Goal: Transaction & Acquisition: Purchase product/service

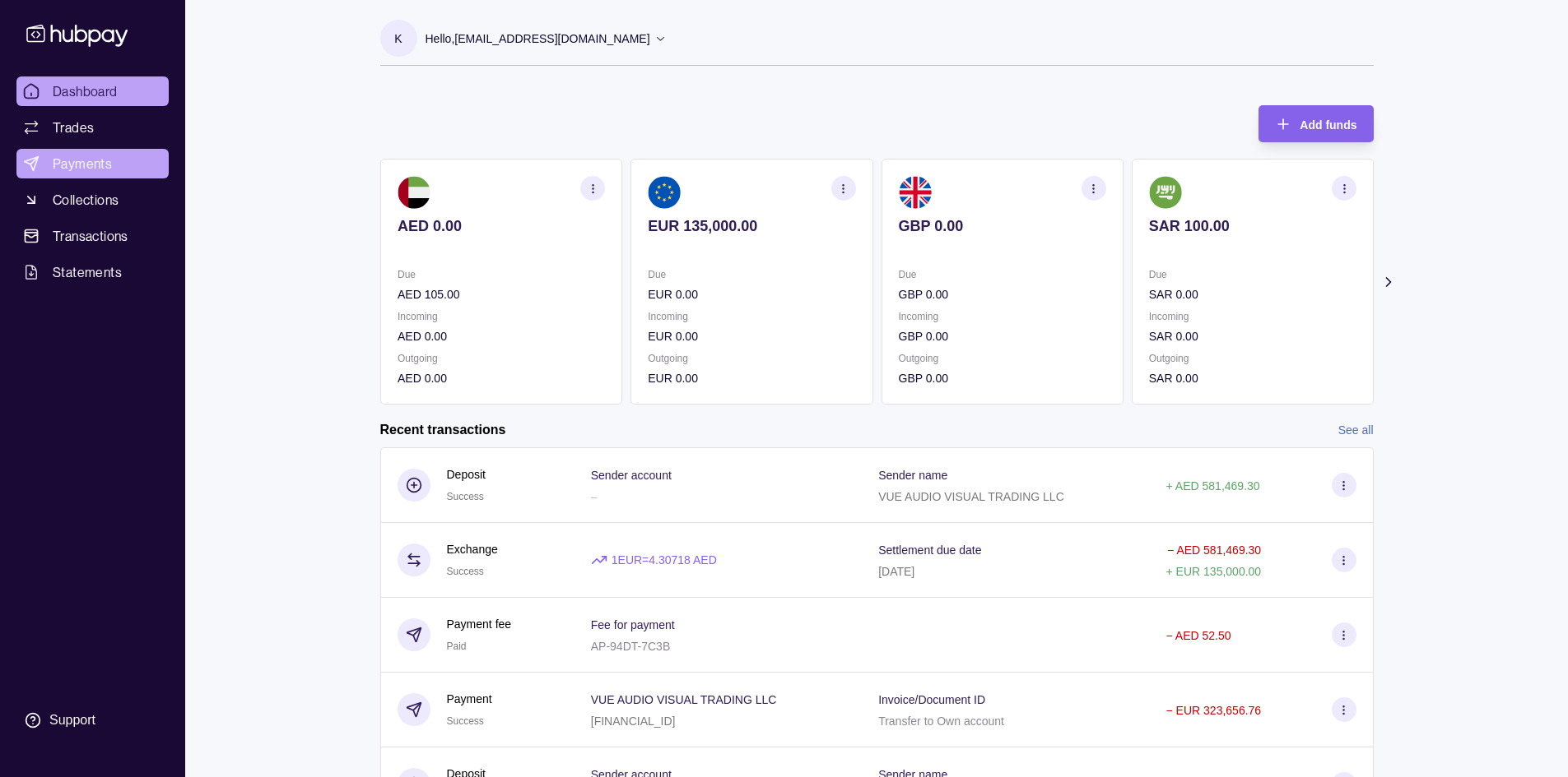
click at [68, 157] on span "Payments" at bounding box center [82, 164] width 59 height 20
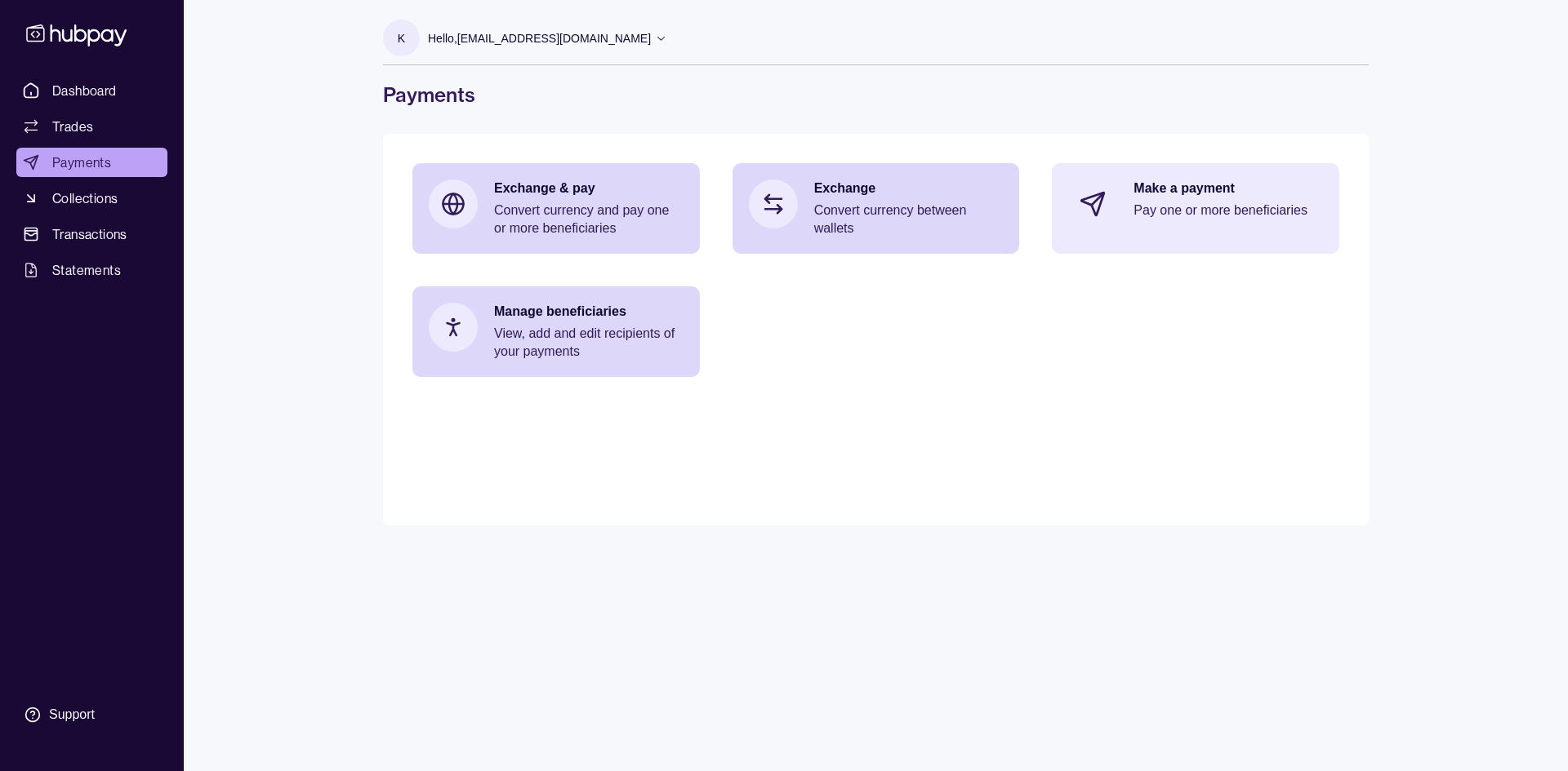
click at [1172, 210] on p "Pay one or more beneficiaries" at bounding box center [1227, 210] width 189 height 18
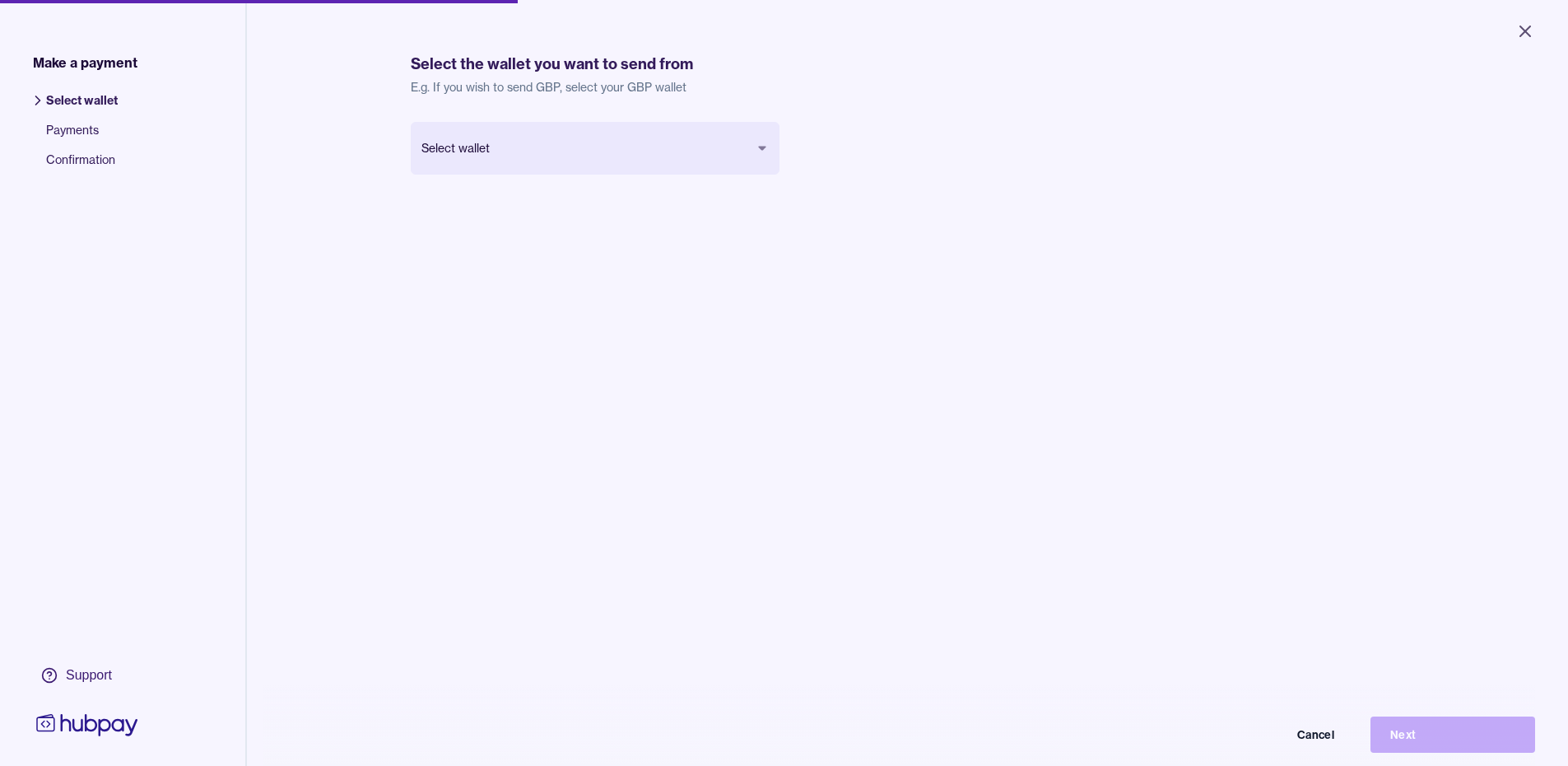
click at [551, 145] on body "Close Make a payment Select wallet Payments Confirmation Support Select the wal…" at bounding box center [784, 383] width 1568 height 766
click at [1417, 742] on button "Next" at bounding box center [1452, 734] width 165 height 36
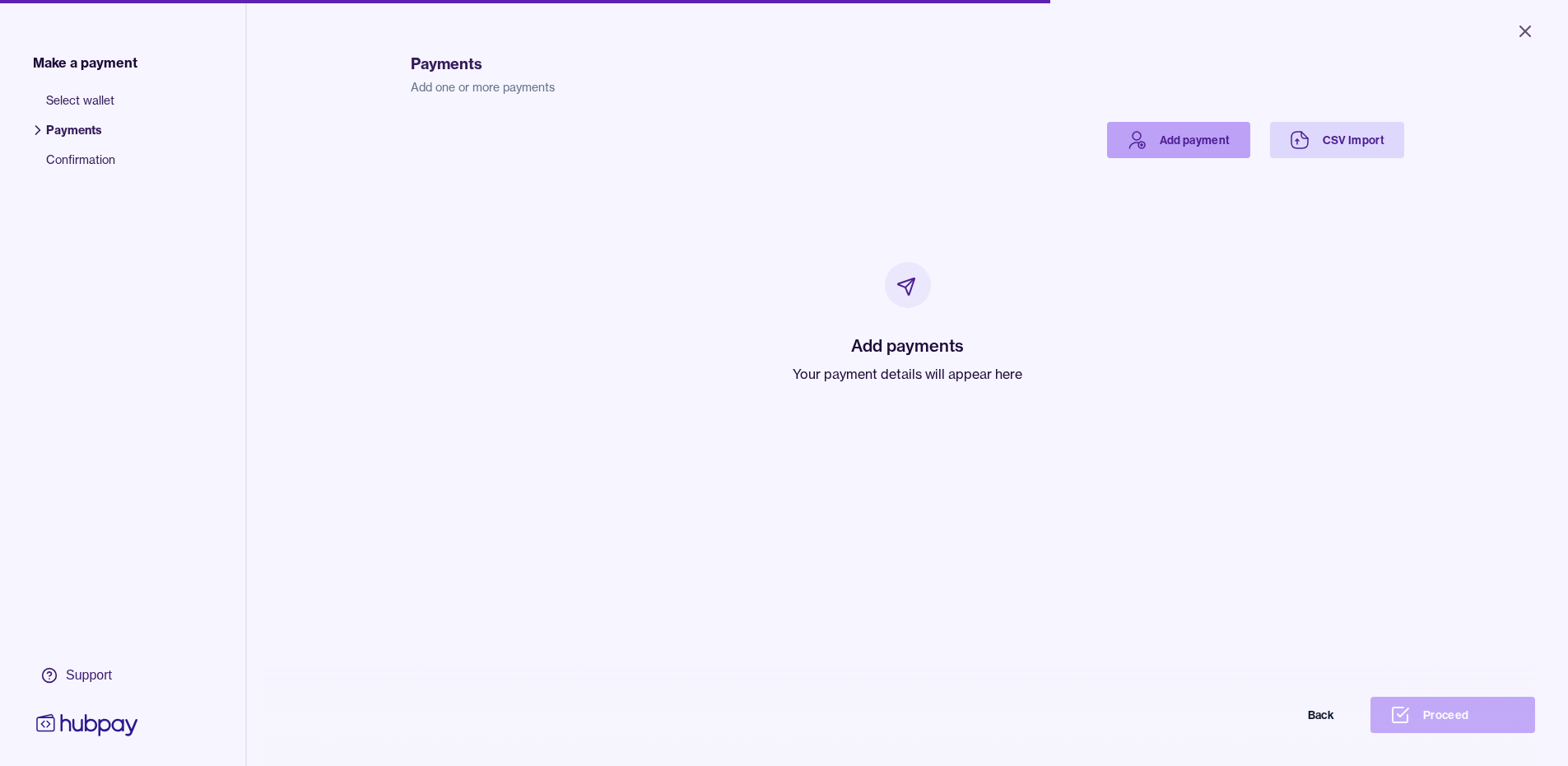
click at [1182, 138] on link "Add payment" at bounding box center [1178, 140] width 144 height 36
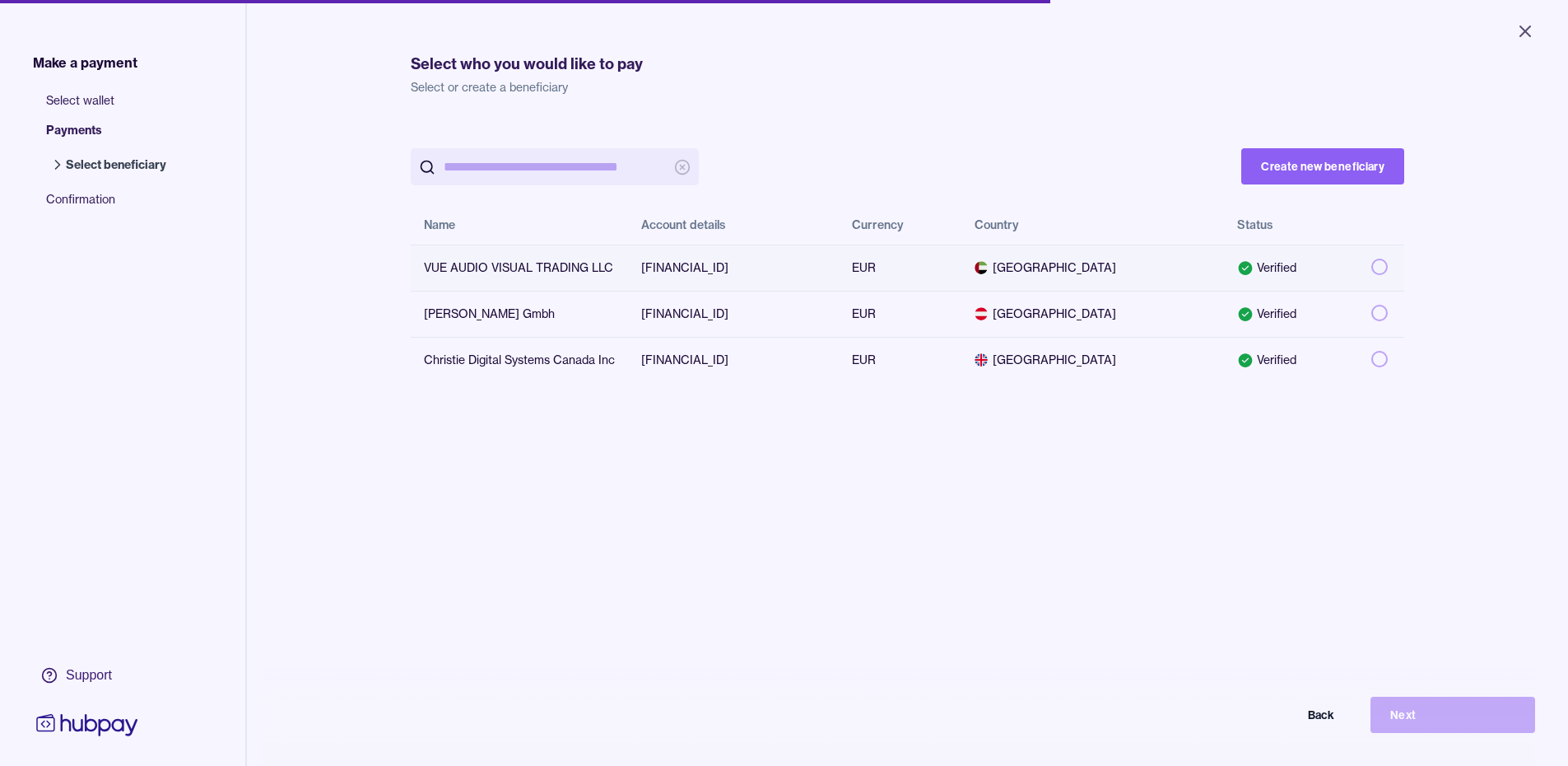
click at [1371, 269] on button "button" at bounding box center [1378, 266] width 16 height 16
click at [1418, 724] on button "Next" at bounding box center [1452, 714] width 165 height 36
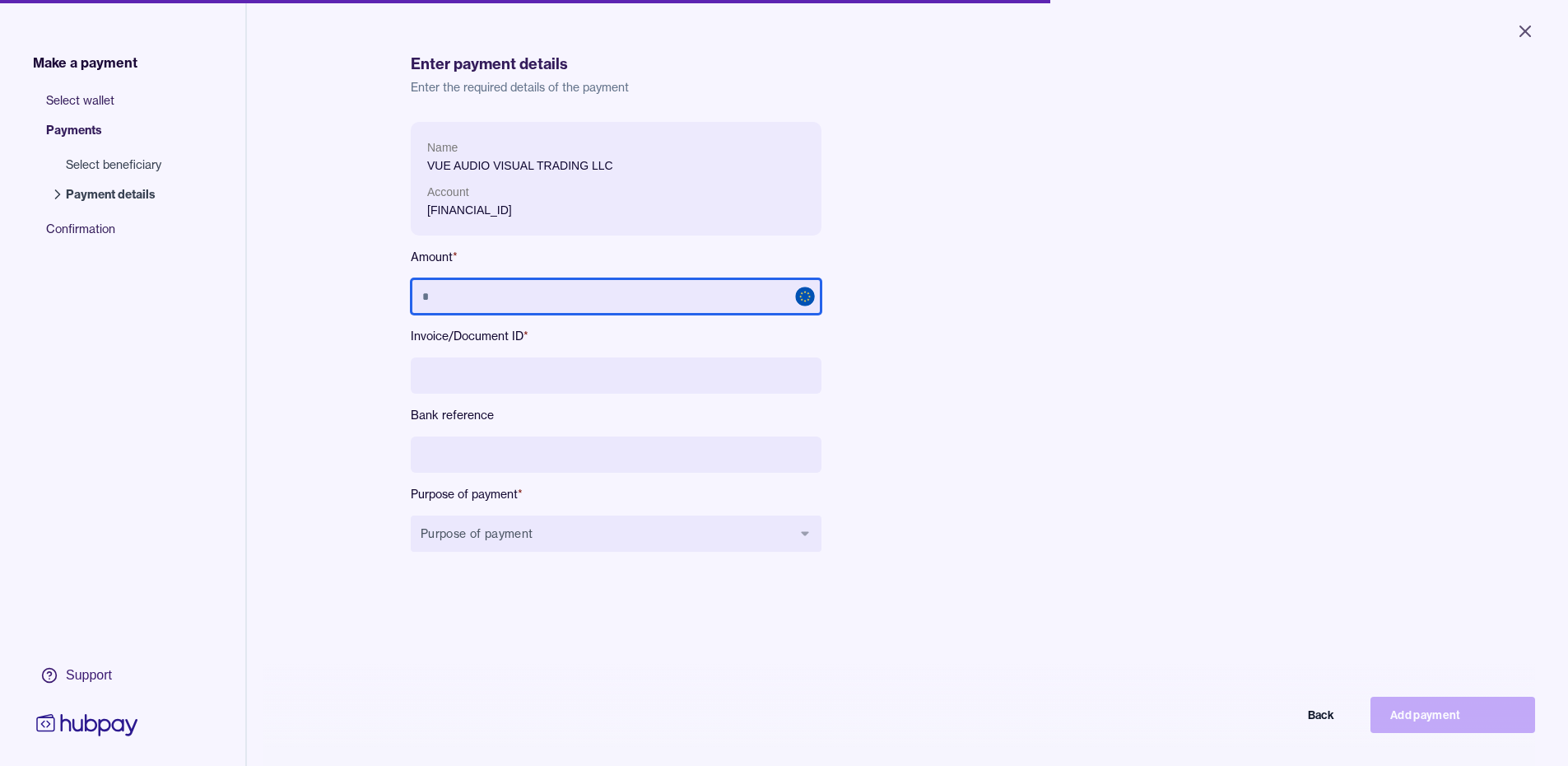
click at [478, 287] on input "text" at bounding box center [616, 297] width 411 height 36
click at [433, 288] on input "text" at bounding box center [616, 297] width 411 height 36
paste input "**********"
type input "**********"
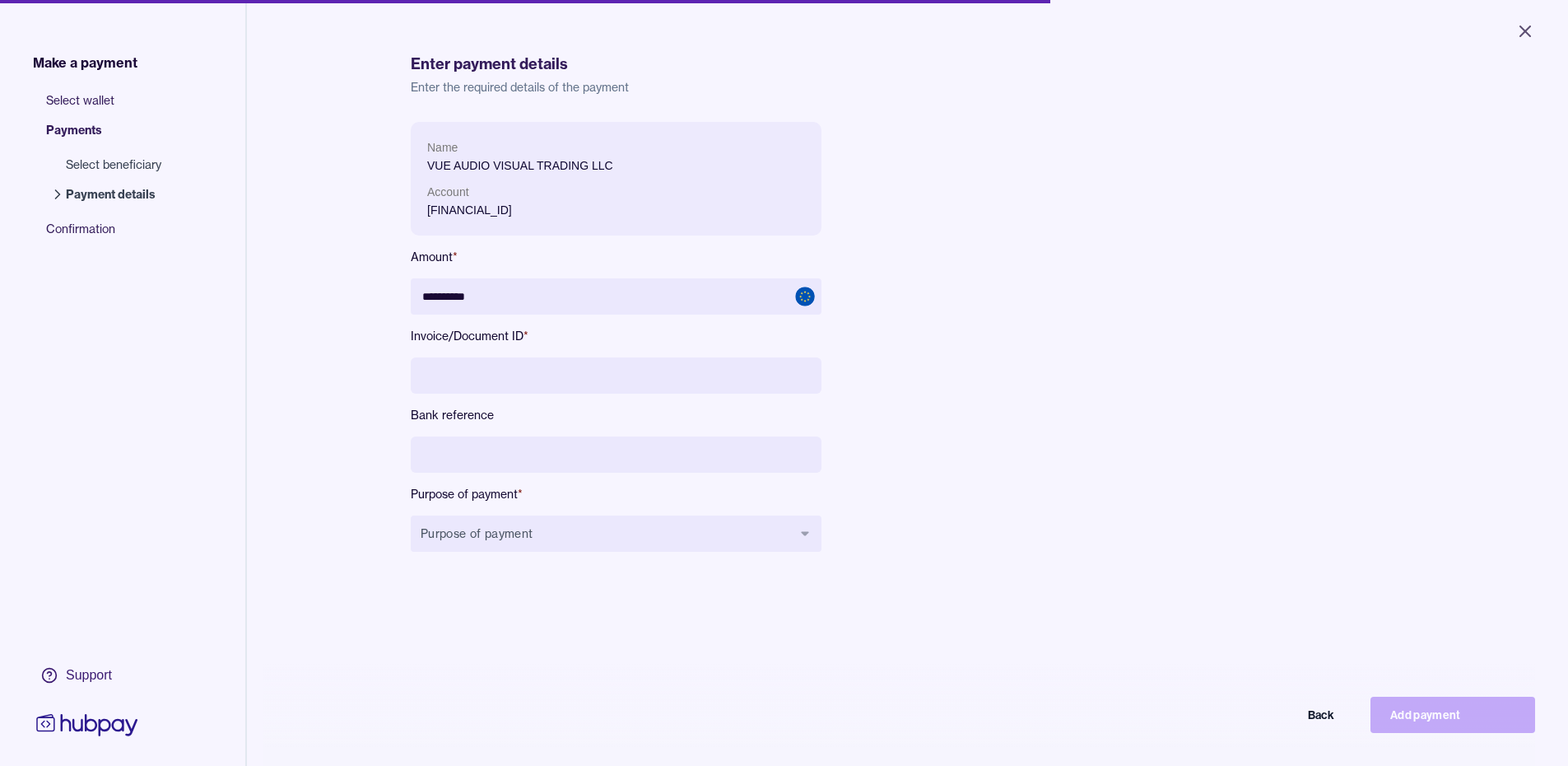
click at [470, 367] on input at bounding box center [616, 375] width 411 height 36
paste input "**********"
type input "**********"
click at [449, 443] on input at bounding box center [616, 455] width 411 height 36
paste input "**********"
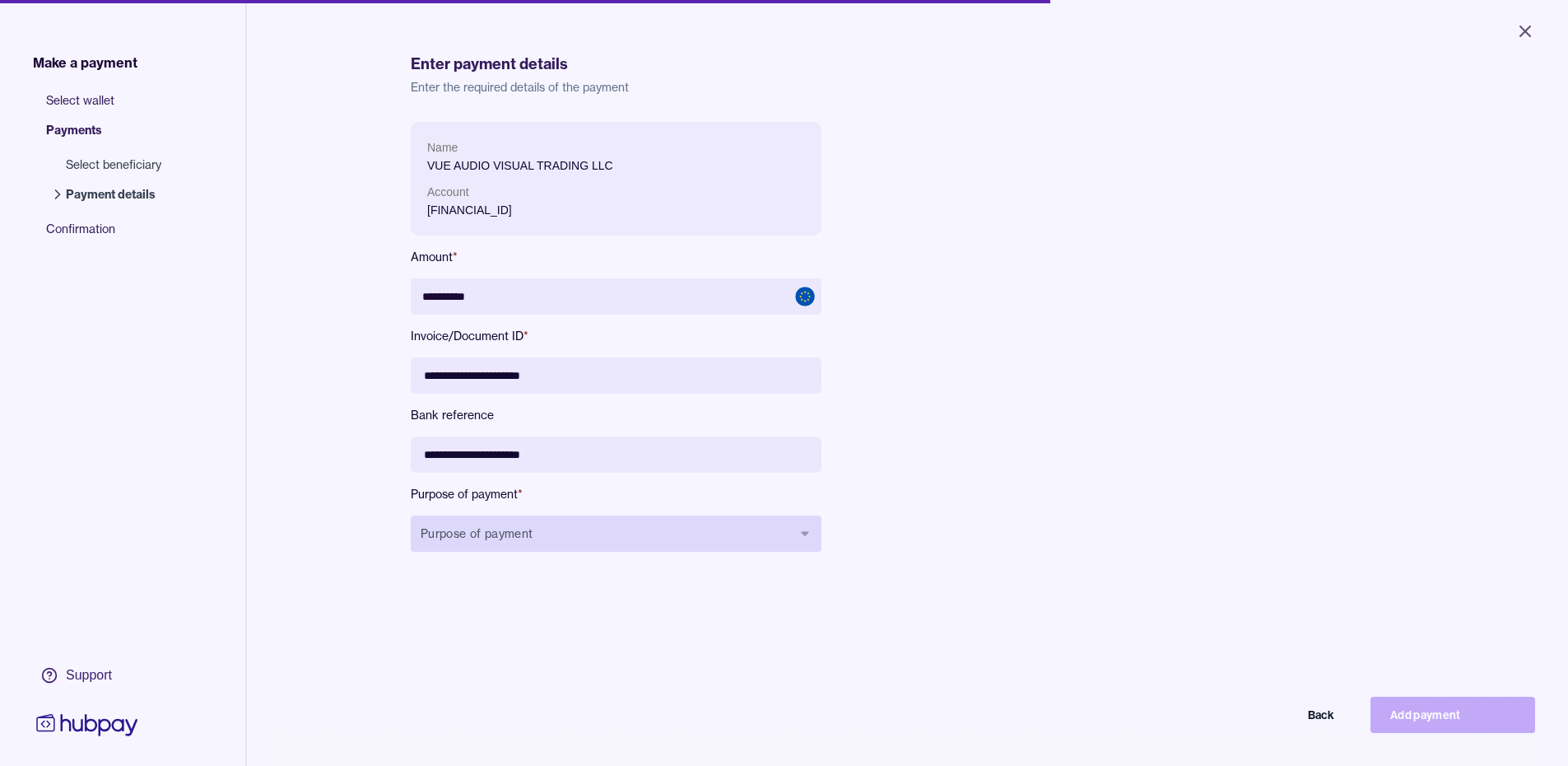
type input "**********"
click at [452, 526] on button "Purpose of payment" at bounding box center [616, 533] width 411 height 36
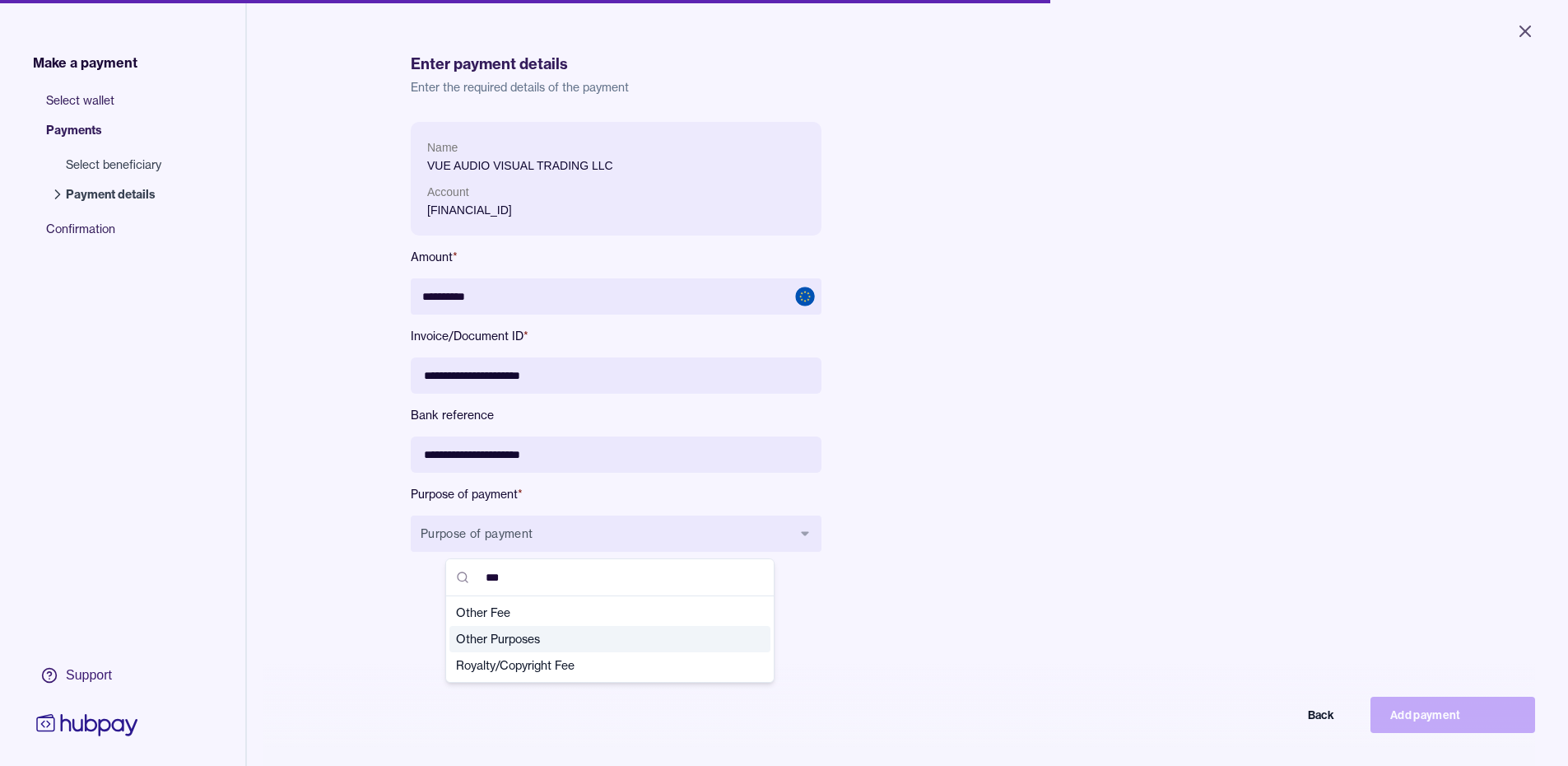
type input "***"
click at [481, 639] on span "Other Purposes" at bounding box center [599, 639] width 288 height 16
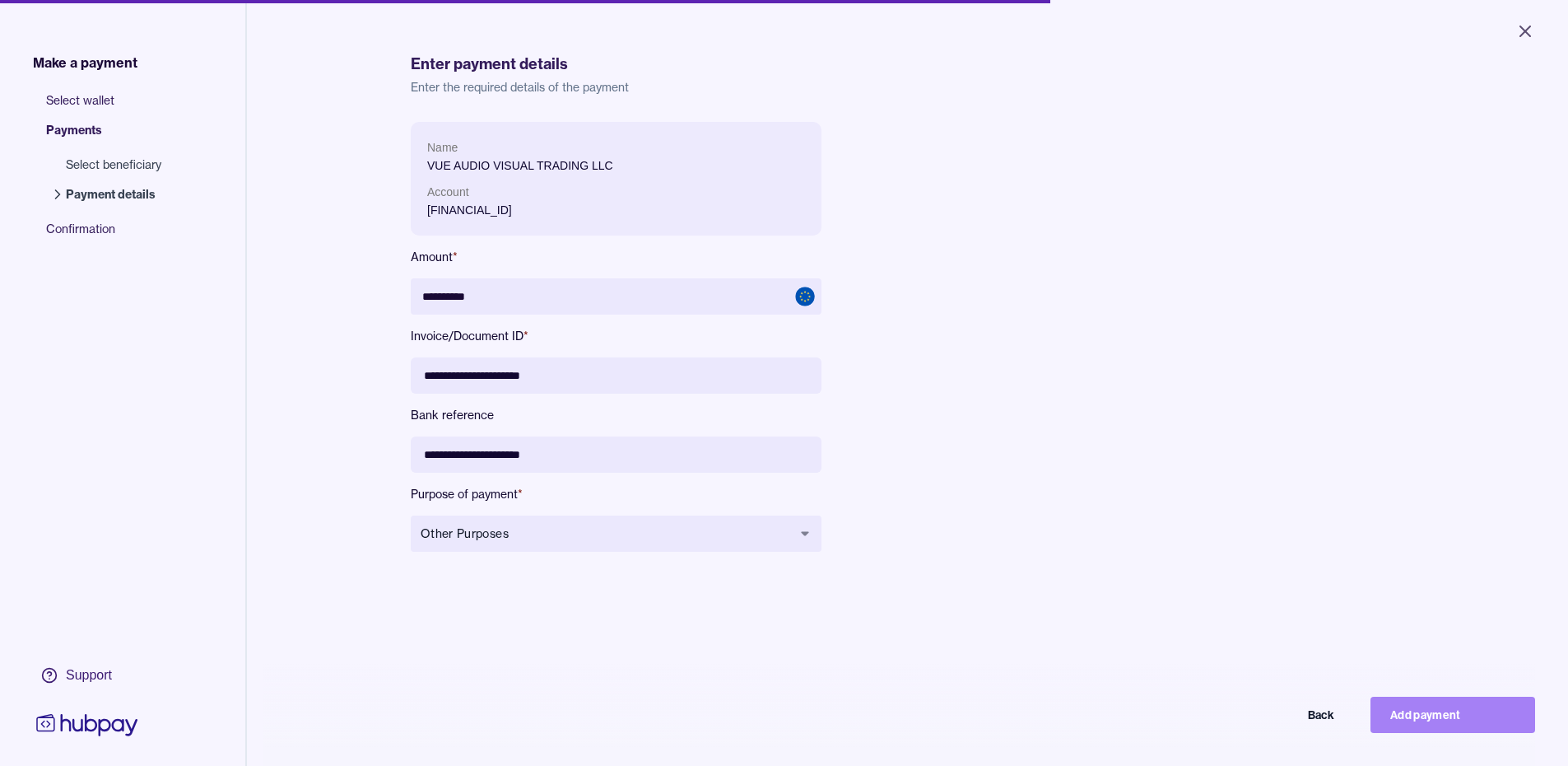
click at [1434, 719] on button "Add payment" at bounding box center [1452, 714] width 165 height 36
type input "******"
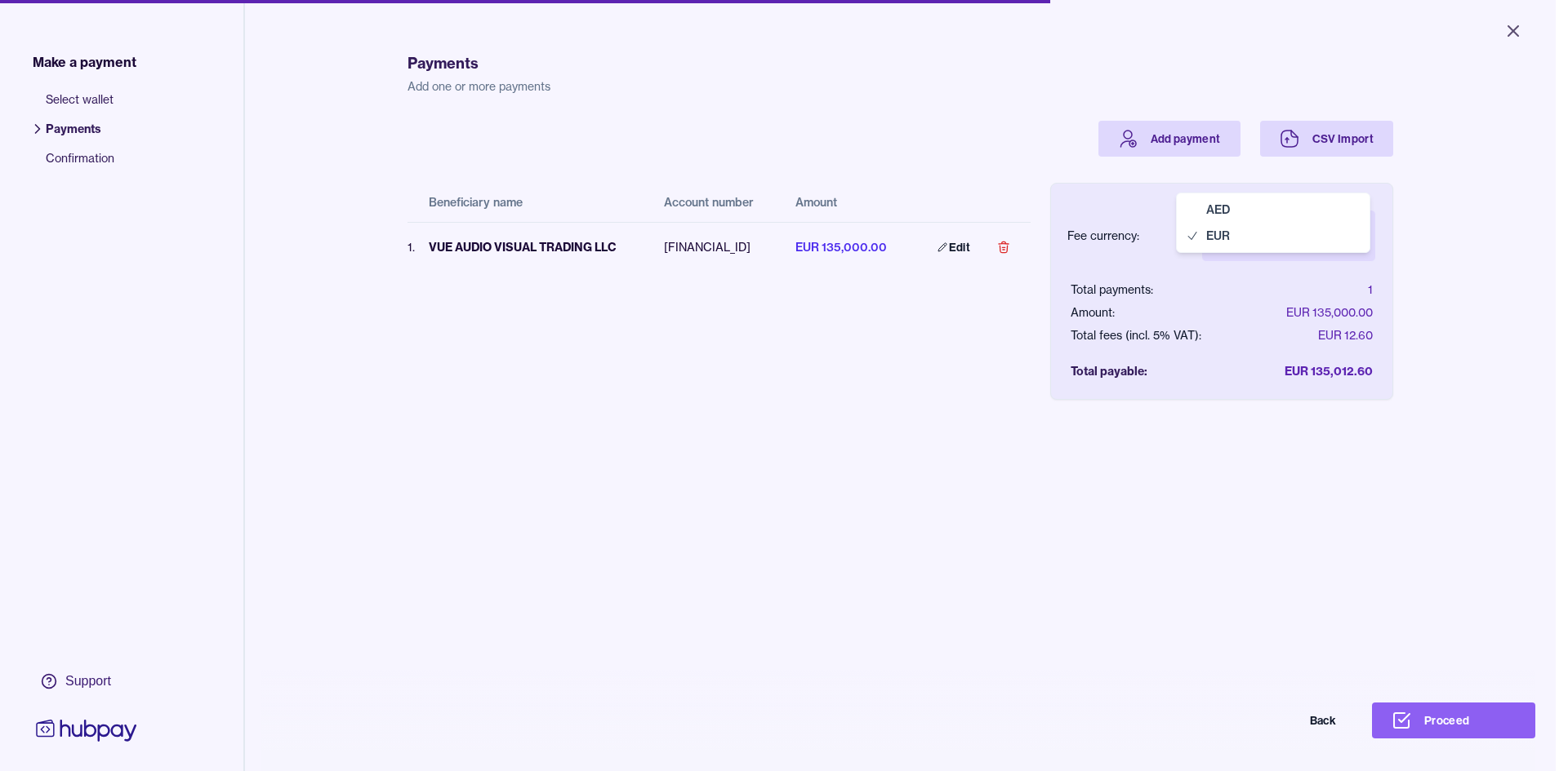
click at [1354, 238] on body "Close Make a payment Select wallet Payments Confirmation Support Payments Add o…" at bounding box center [778, 386] width 1556 height 771
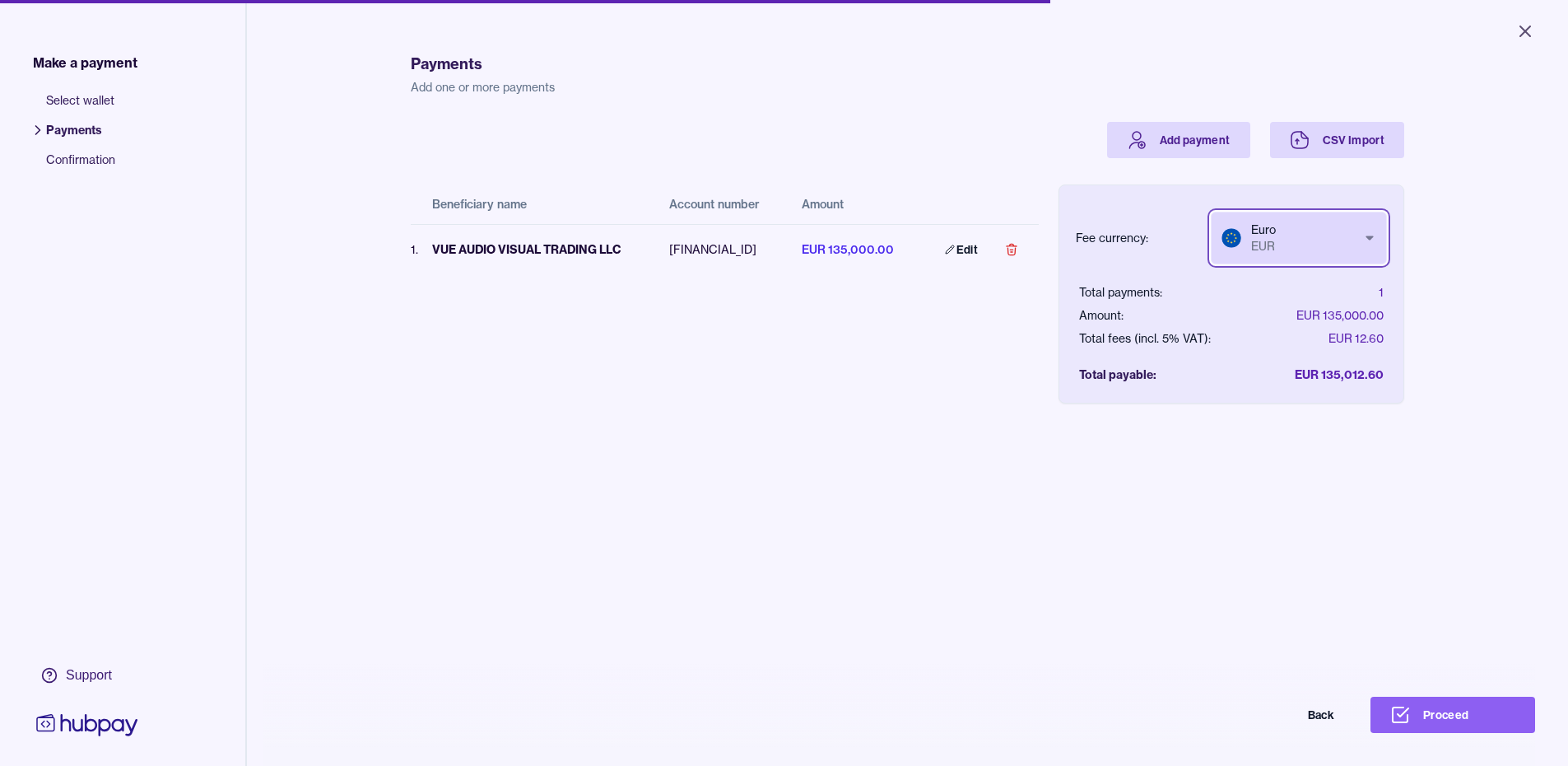
click at [1272, 274] on html "Close Make a payment Select wallet Payments Confirmation Support Payments Add o…" at bounding box center [784, 383] width 1568 height 766
click at [1325, 727] on button "Back" at bounding box center [1271, 714] width 165 height 36
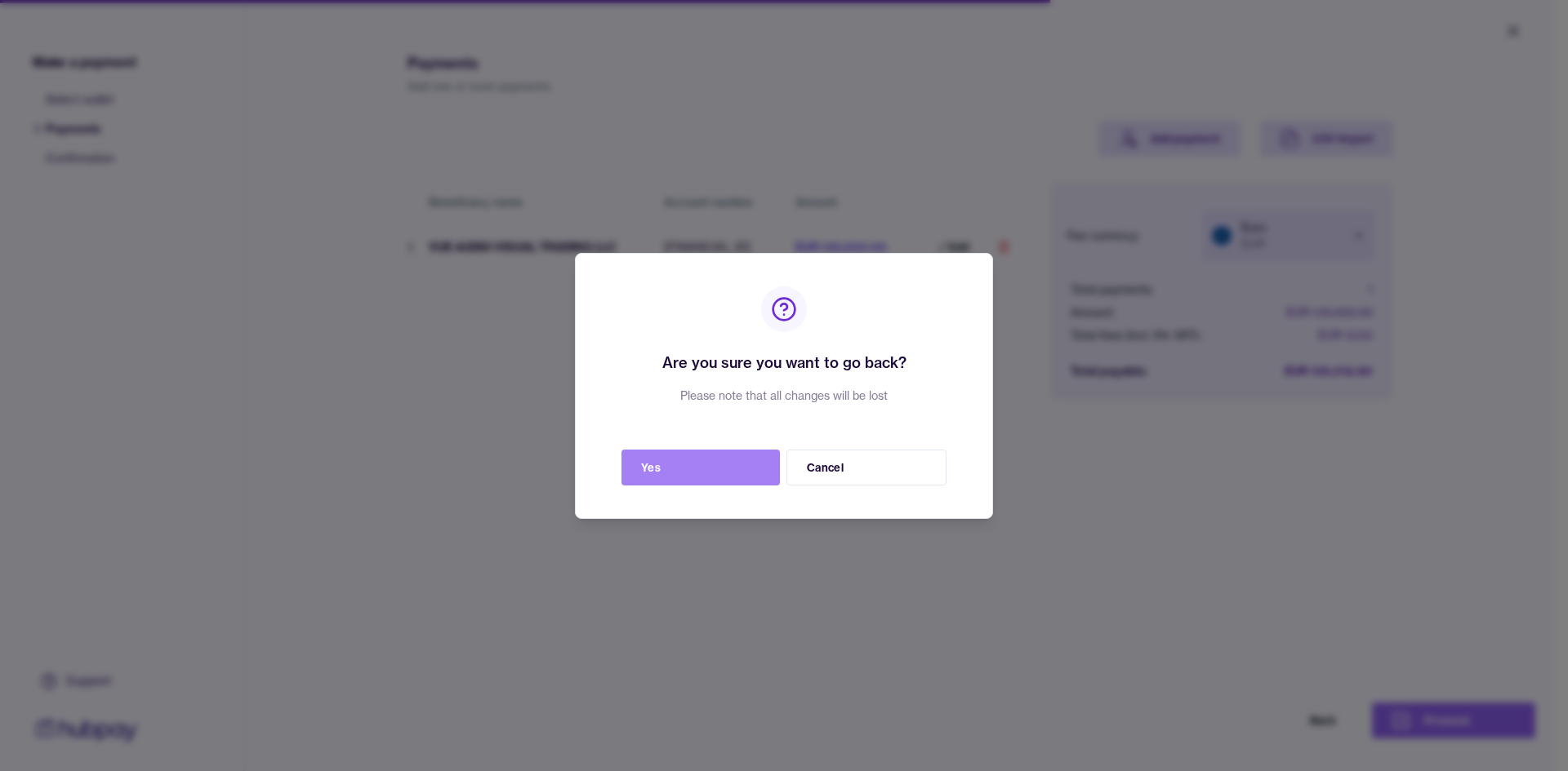
click at [708, 469] on button "Yes" at bounding box center [700, 468] width 159 height 36
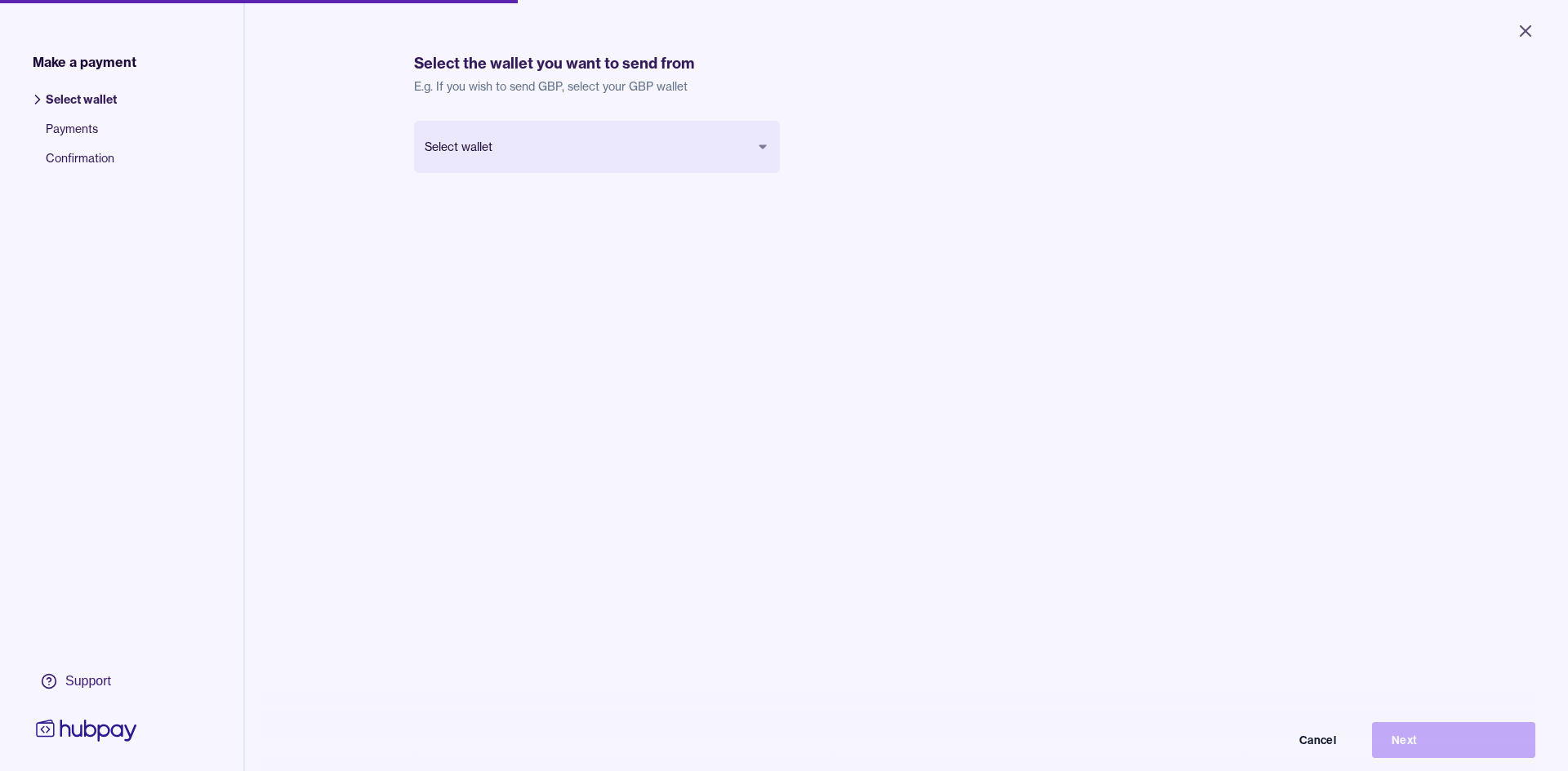
click at [509, 141] on body "Close Make a payment Select wallet Payments Confirmation Support Select the wal…" at bounding box center [784, 386] width 1568 height 771
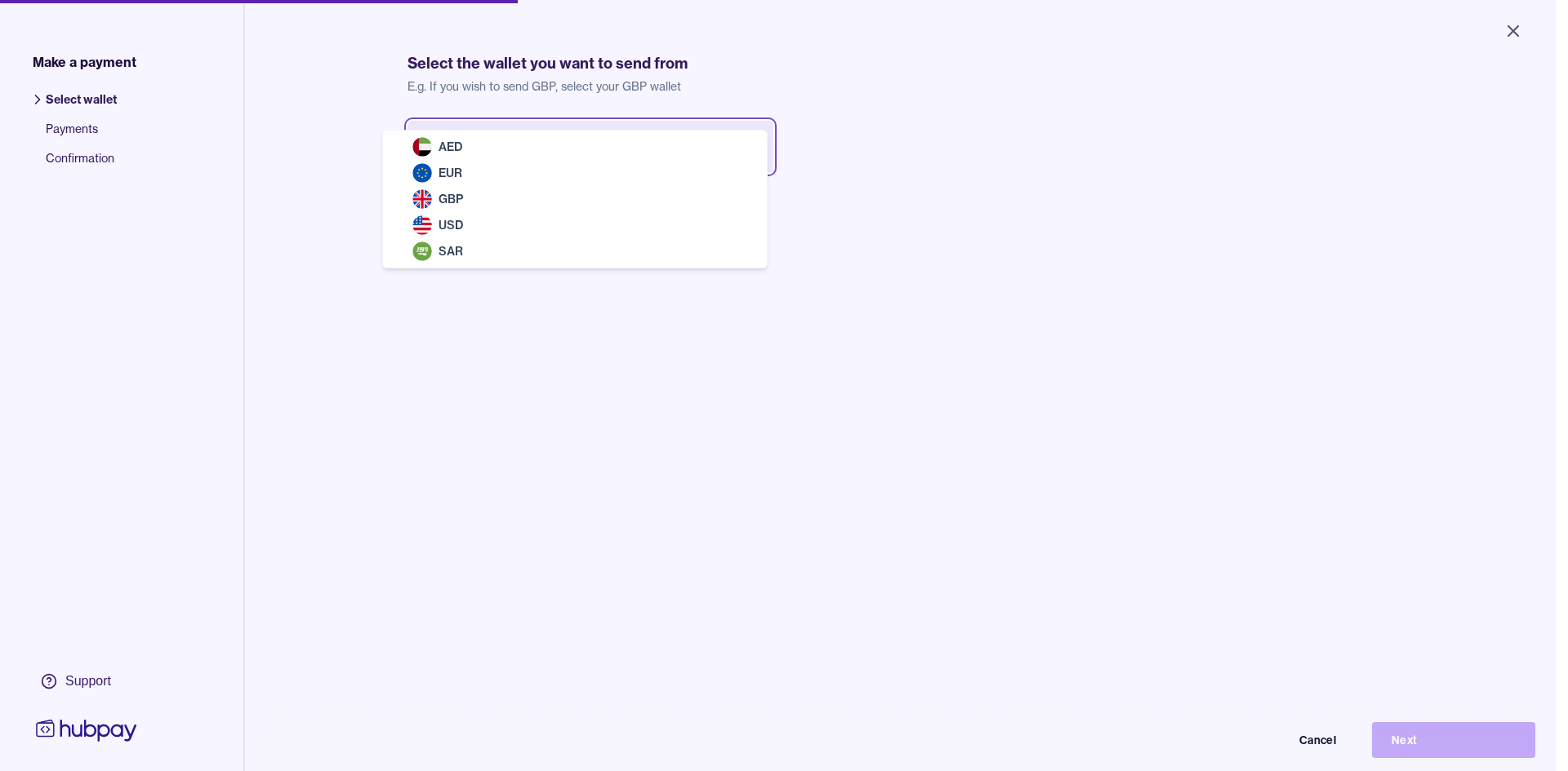
click at [525, 408] on html "Close Make a payment Select wallet Payments Confirmation Support Select the wal…" at bounding box center [784, 386] width 1568 height 771
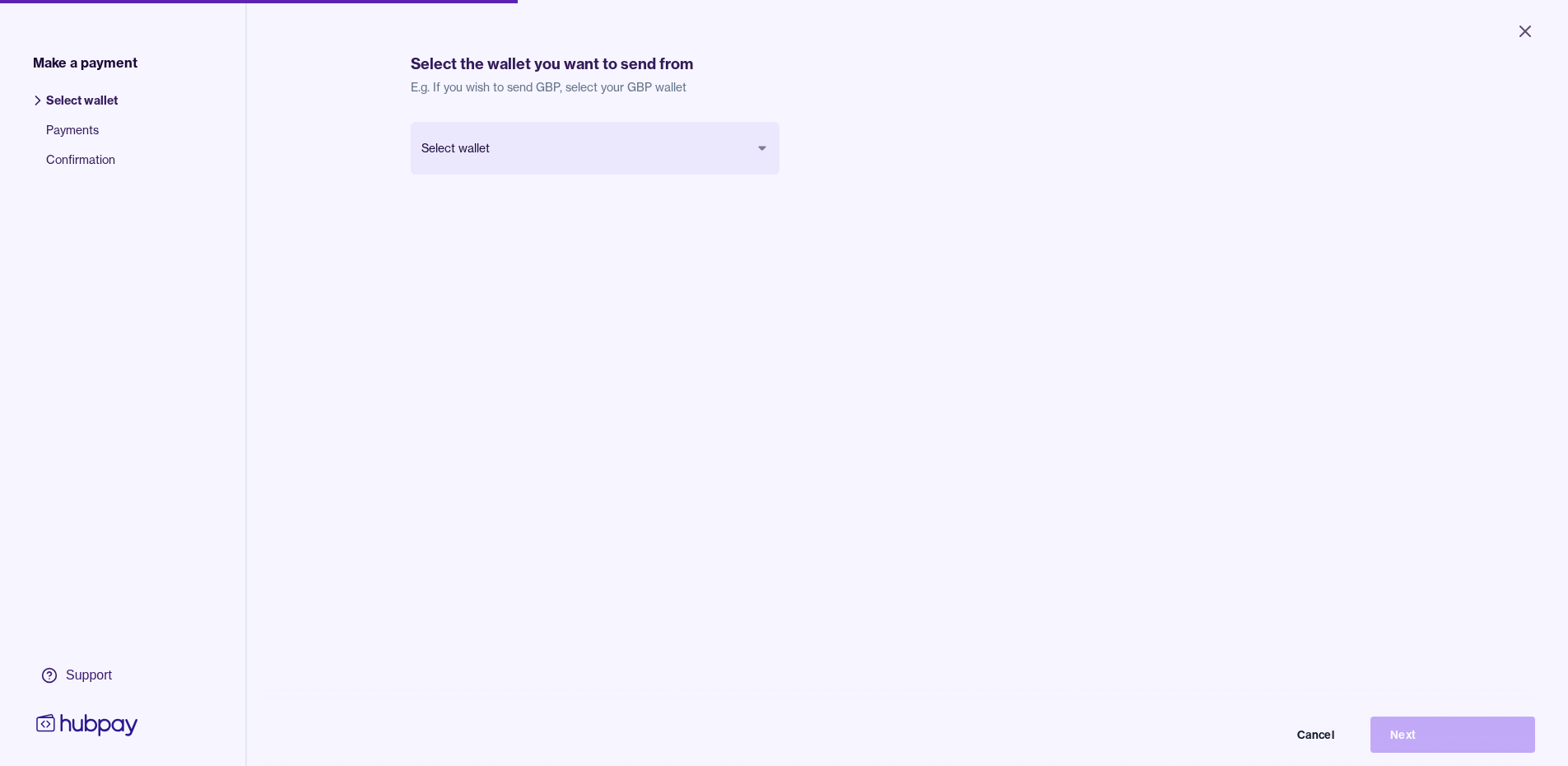
click at [60, 100] on span "Select wallet" at bounding box center [81, 106] width 72 height 30
click at [53, 101] on span "Select wallet" at bounding box center [81, 106] width 72 height 30
click at [85, 61] on span "Make a payment" at bounding box center [84, 62] width 104 height 20
click at [478, 146] on body "Close Make a payment Select wallet Payments Confirmation Support Select the wal…" at bounding box center [784, 383] width 1568 height 766
click at [1447, 745] on button "Next" at bounding box center [1452, 734] width 165 height 36
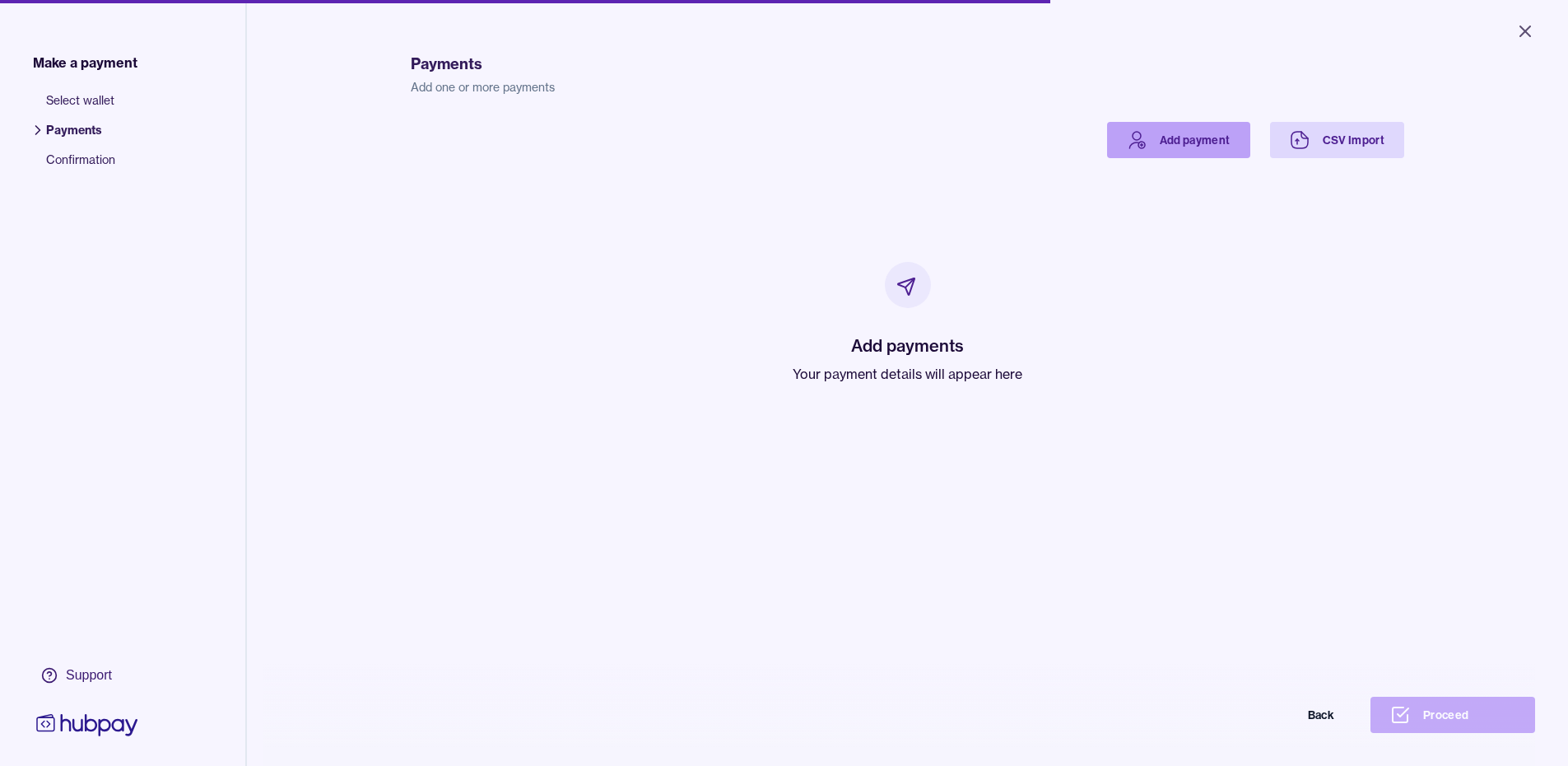
click at [1176, 139] on link "Add payment" at bounding box center [1178, 140] width 144 height 36
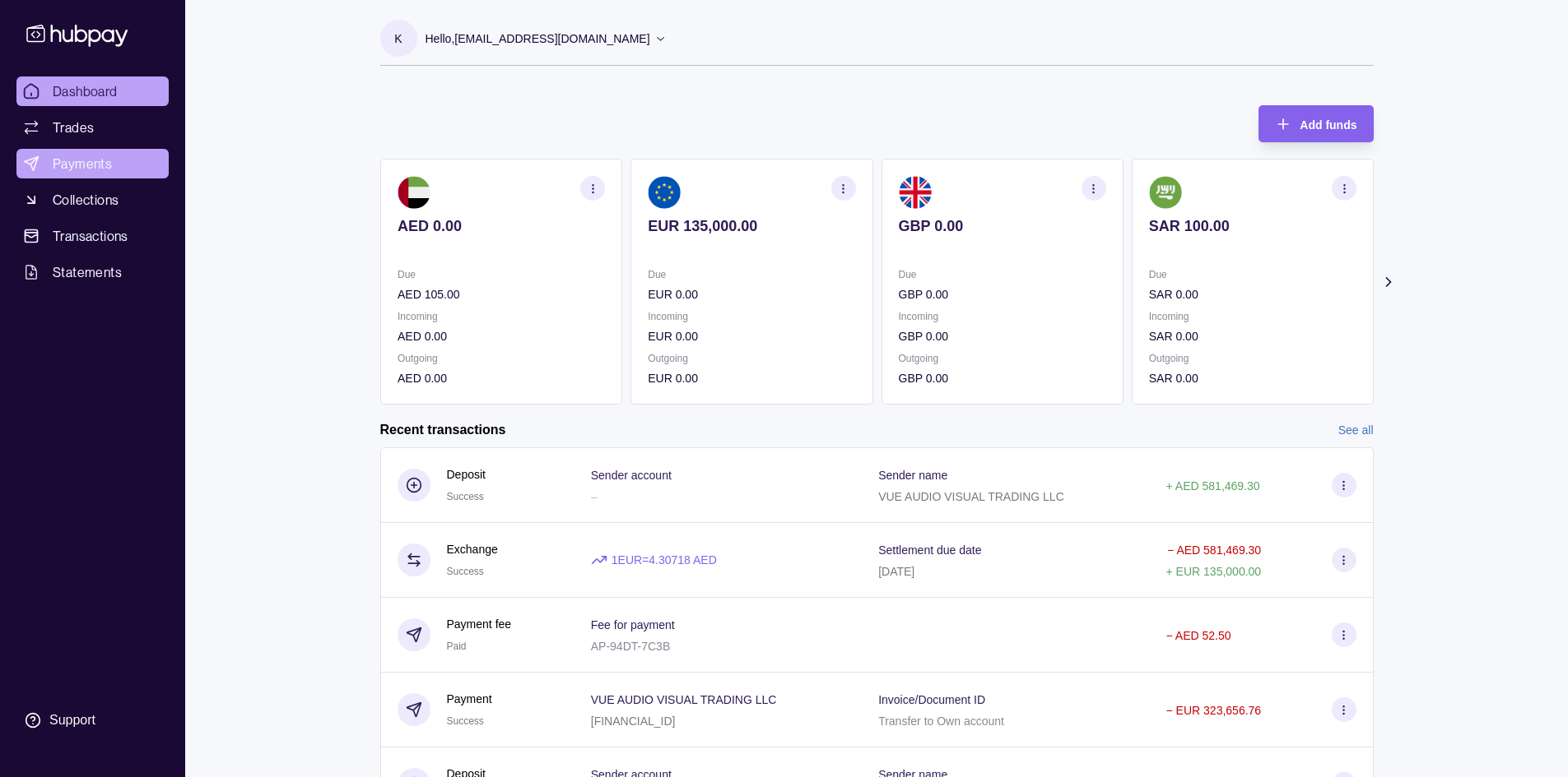
click at [78, 164] on span "Payments" at bounding box center [82, 164] width 59 height 20
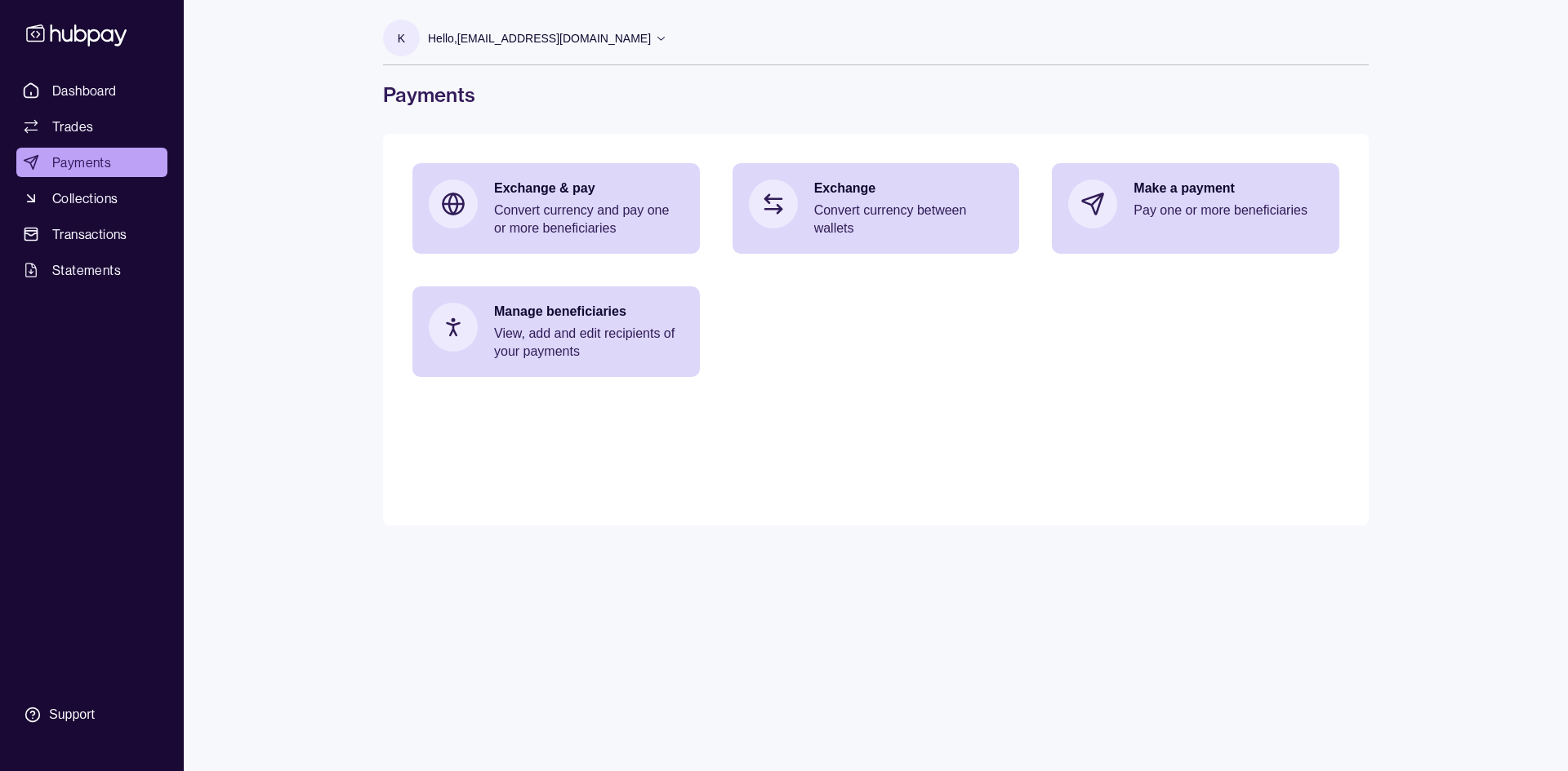
click at [650, 522] on main "Exchange & pay Convert currency and pay one or more beneficiaries Exchange Conv…" at bounding box center [876, 329] width 986 height 392
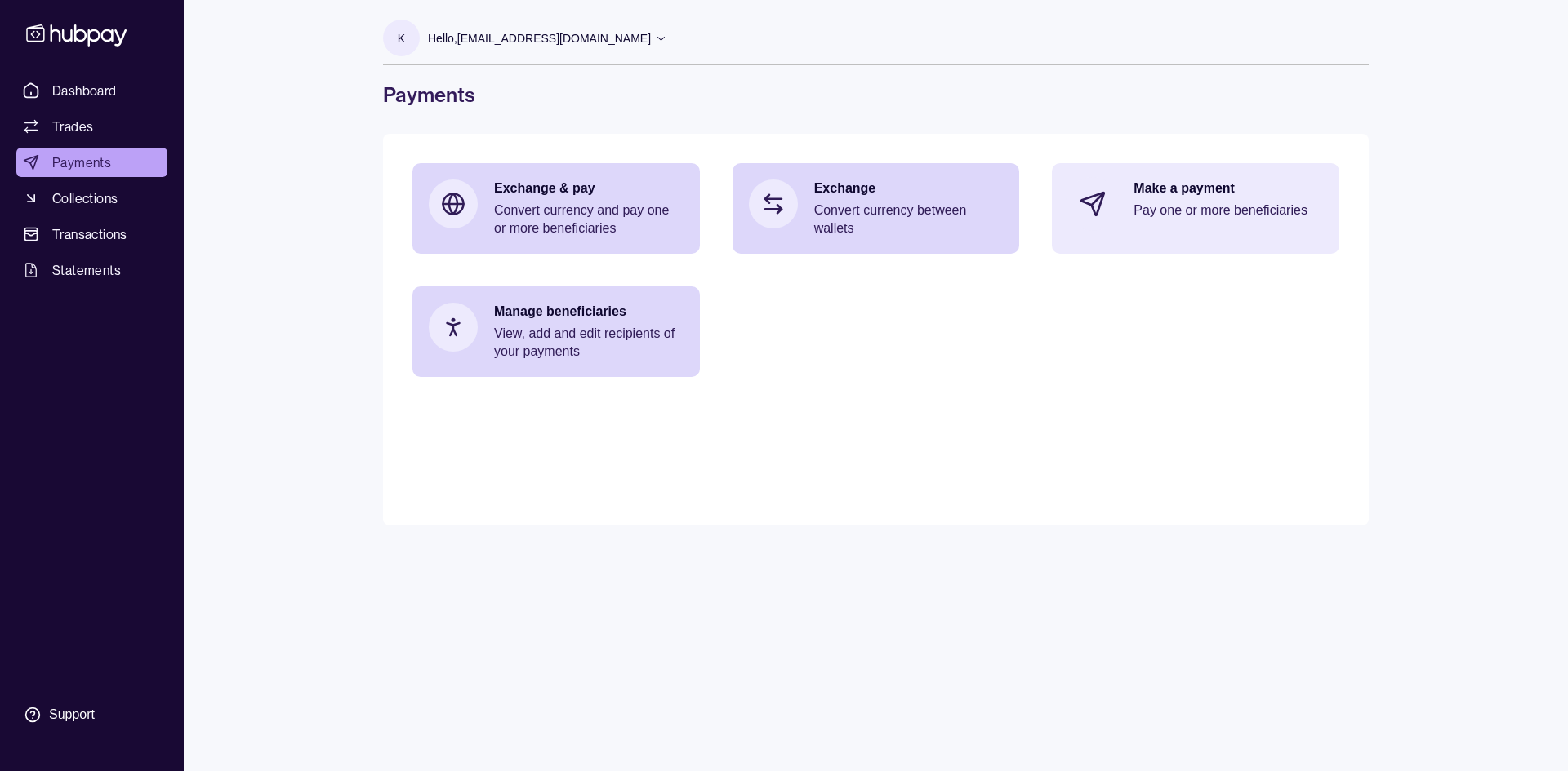
click at [1174, 192] on p "Make a payment" at bounding box center [1227, 188] width 189 height 18
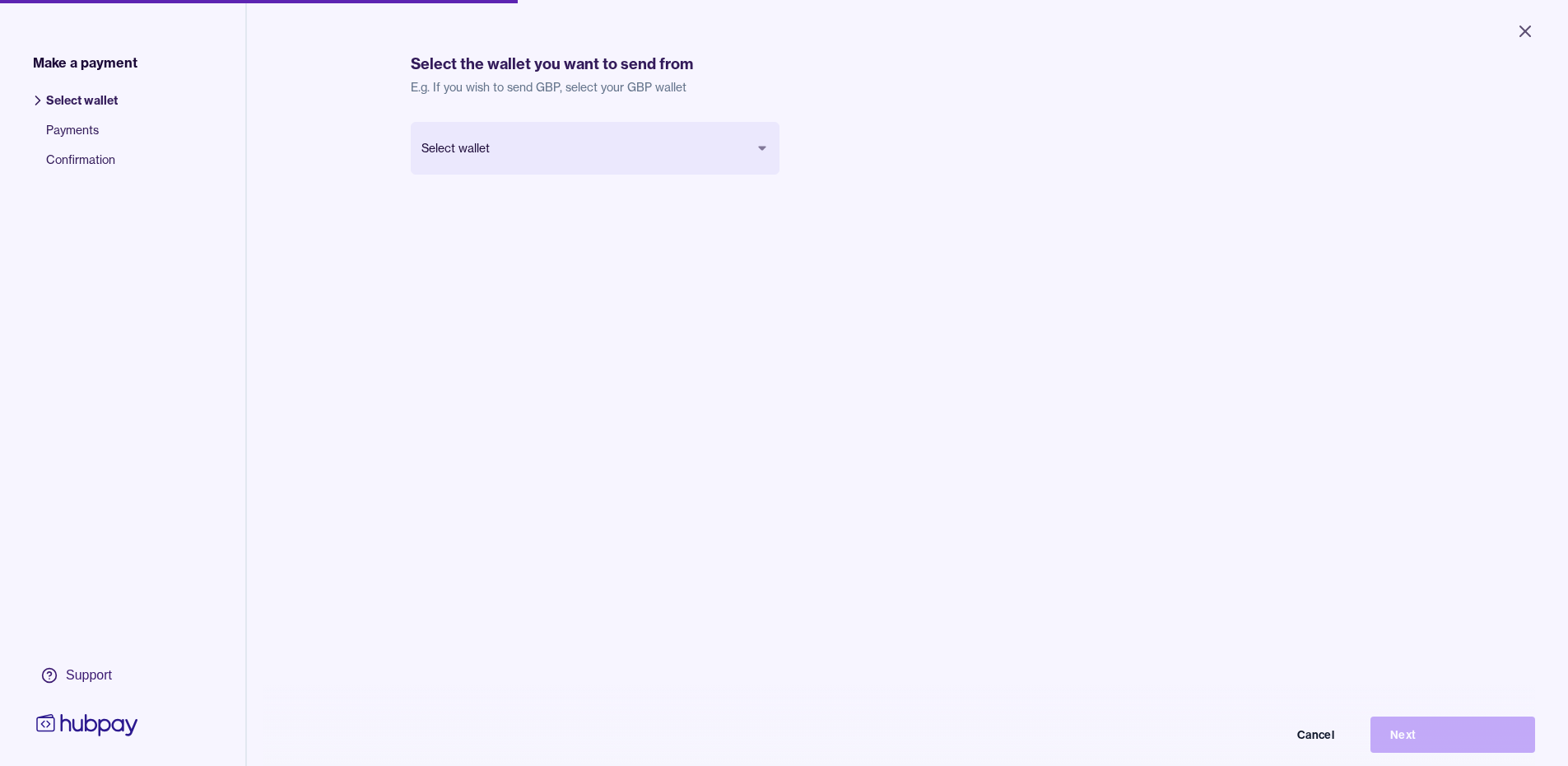
click at [491, 145] on body "Close Make a payment Select wallet Payments Confirmation Support Select the wal…" at bounding box center [784, 383] width 1568 height 766
click at [1410, 745] on button "Next" at bounding box center [1452, 734] width 165 height 36
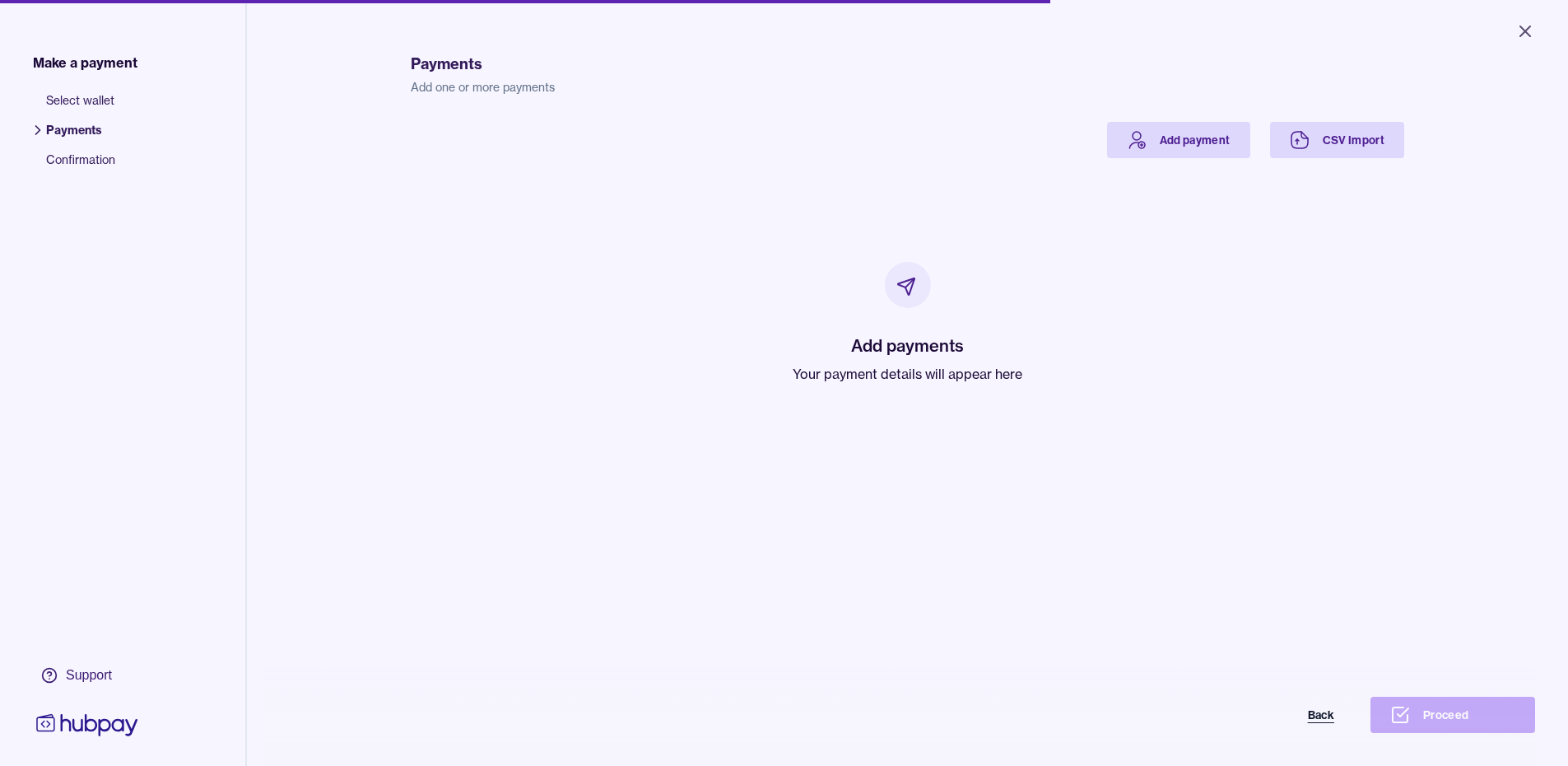
click at [1316, 719] on button "Back" at bounding box center [1271, 714] width 165 height 36
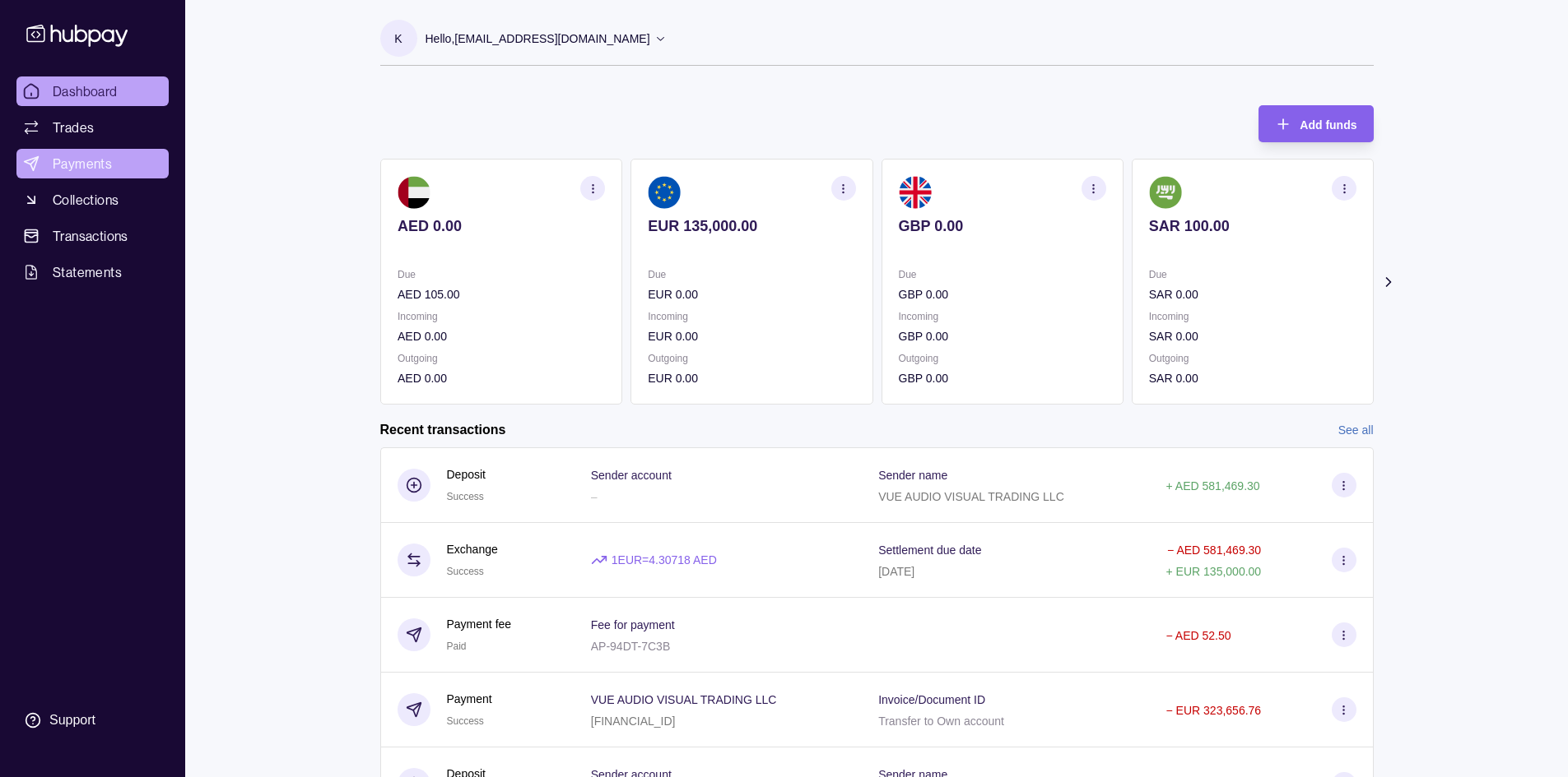
click at [89, 166] on span "Payments" at bounding box center [82, 164] width 59 height 20
